Goal: Check status: Check status

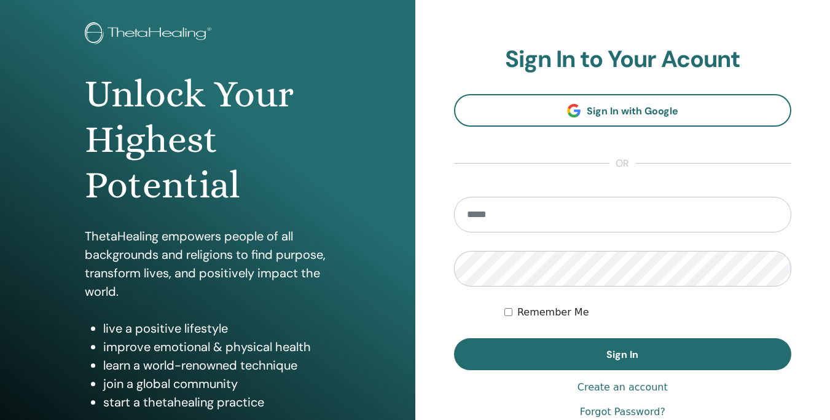
scroll to position [84, 0]
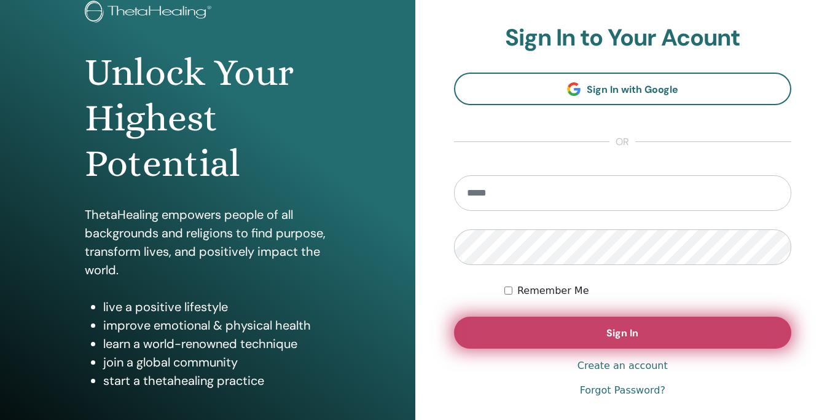
type input "**********"
click at [623, 332] on span "Sign In" at bounding box center [622, 332] width 32 height 13
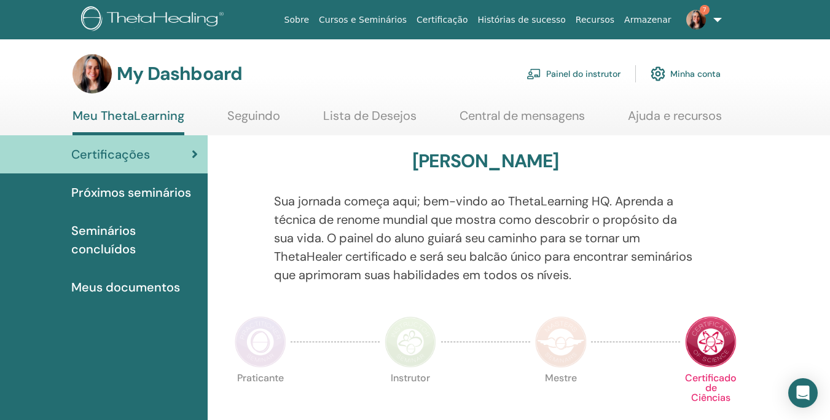
click at [116, 226] on span "Seminários concluídos" at bounding box center [134, 239] width 127 height 37
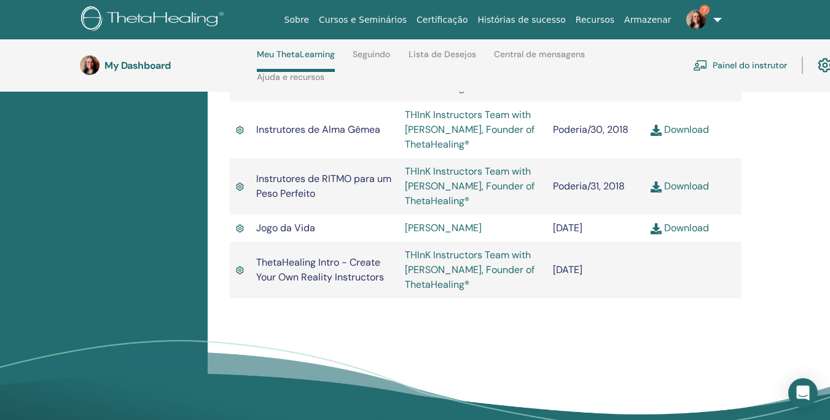
scroll to position [1386, 0]
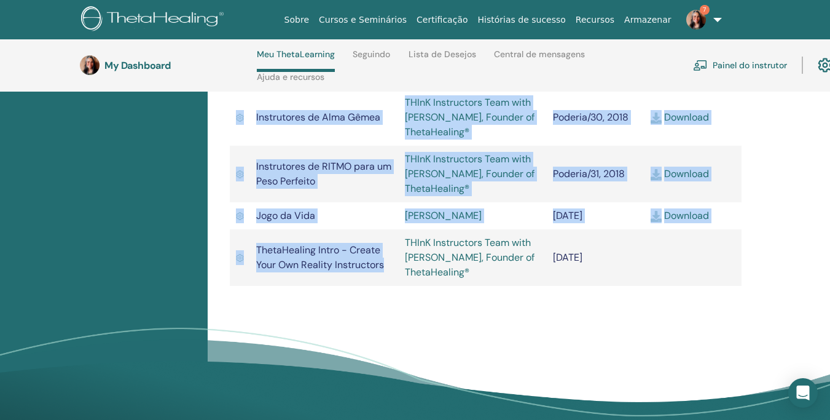
drag, startPoint x: 227, startPoint y: 176, endPoint x: 379, endPoint y: 295, distance: 192.6
copy div "Seminário Instrutor Encontro Certificado ThetaHealing Intro THInK Instructors T…"
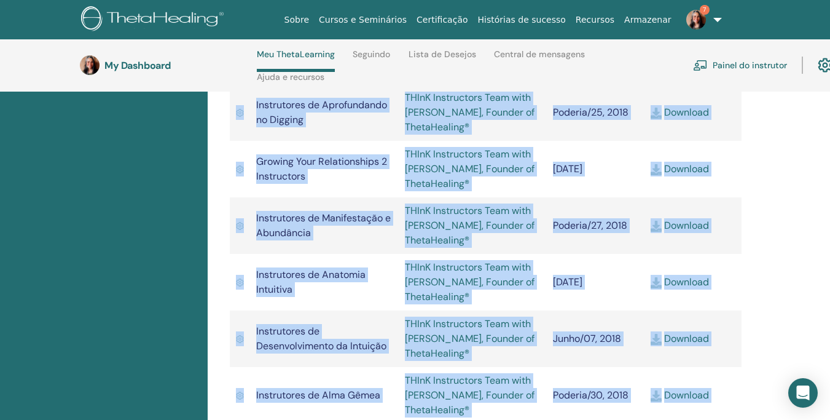
scroll to position [1106, 0]
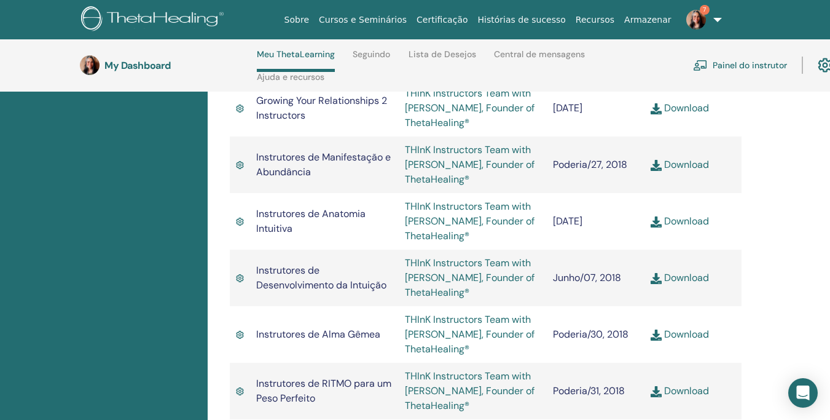
scroll to position [1219, 0]
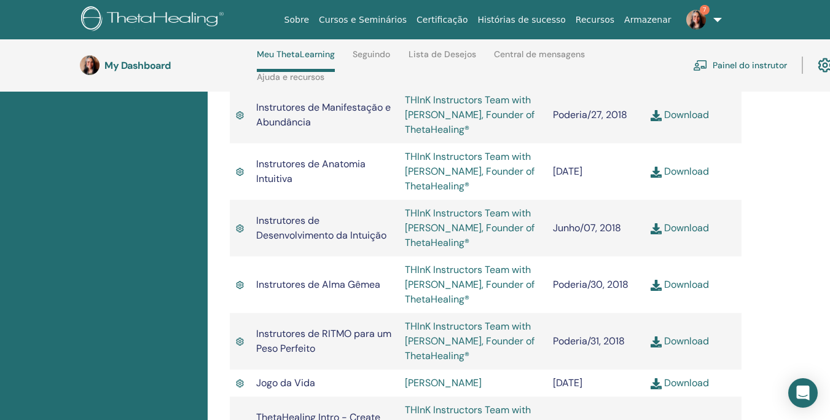
click at [659, 234] on img at bounding box center [656, 228] width 11 height 11
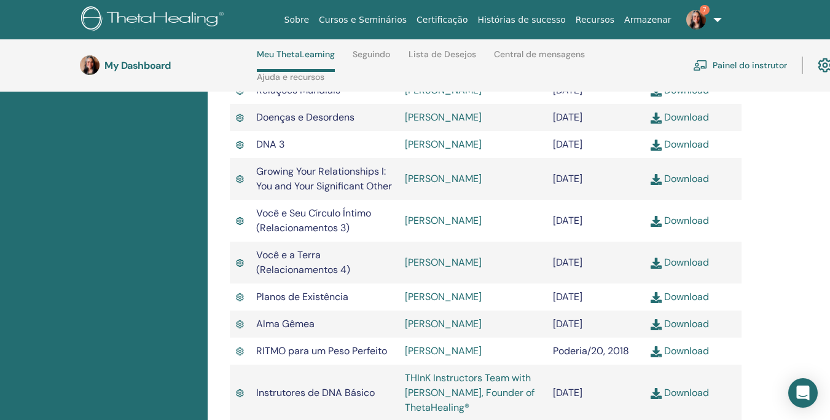
scroll to position [497, 0]
